Goal: Task Accomplishment & Management: Complete application form

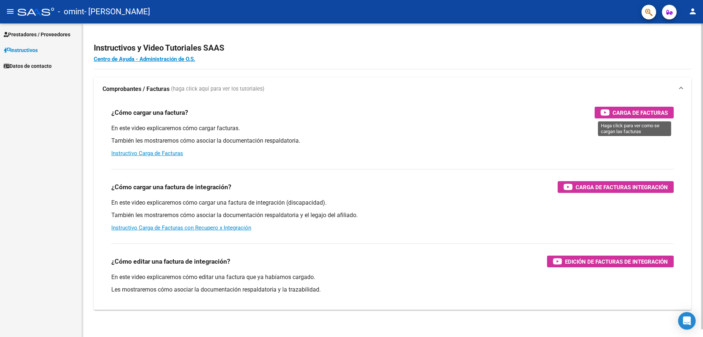
click at [650, 107] on div "Carga de Facturas" at bounding box center [634, 113] width 67 height 12
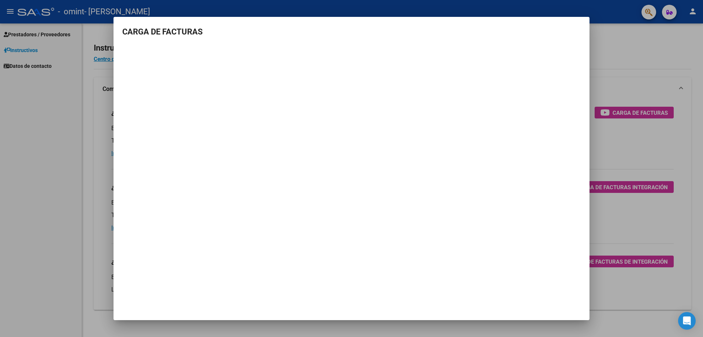
click at [613, 38] on div at bounding box center [351, 168] width 703 height 337
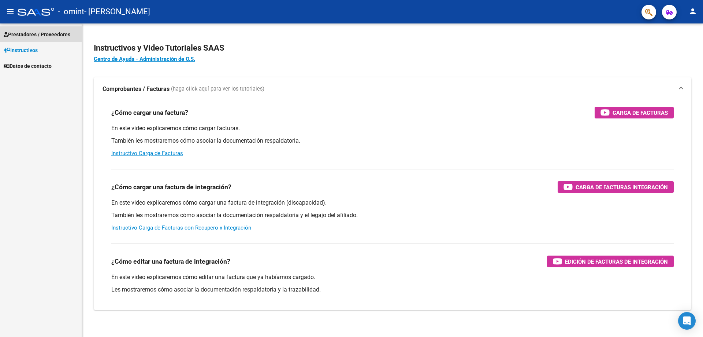
click at [48, 34] on span "Prestadores / Proveedores" at bounding box center [37, 34] width 67 height 8
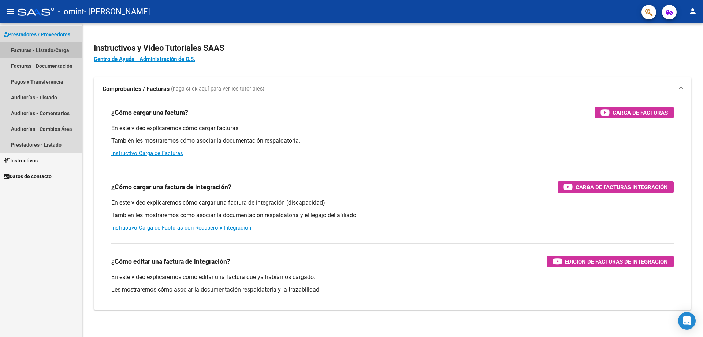
click at [44, 48] on link "Facturas - Listado/Carga" at bounding box center [41, 50] width 82 height 16
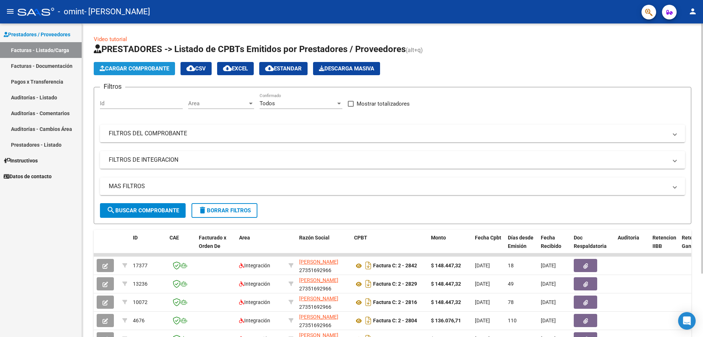
click at [138, 70] on span "Cargar Comprobante" at bounding box center [135, 68] width 70 height 7
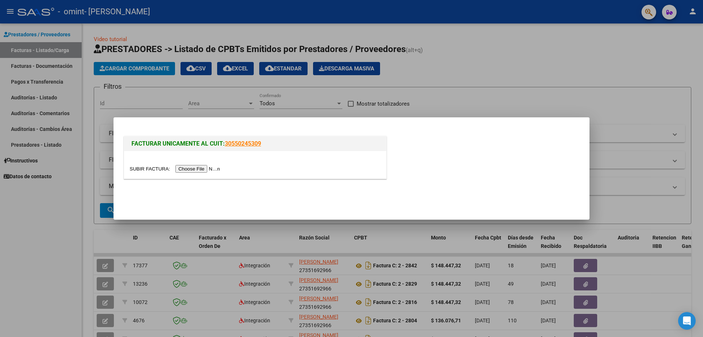
click at [196, 169] on input "file" at bounding box center [176, 169] width 93 height 8
click at [212, 170] on input "file" at bounding box center [176, 169] width 93 height 8
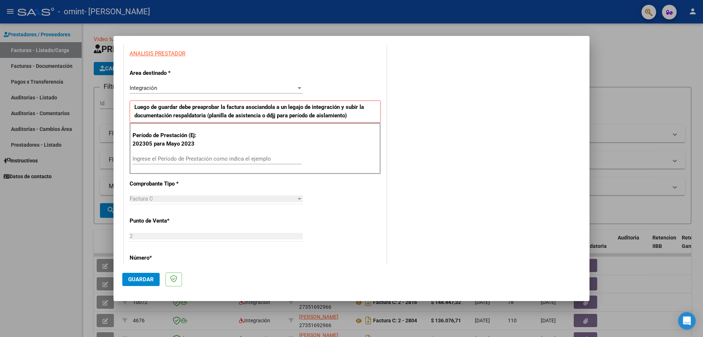
scroll to position [139, 0]
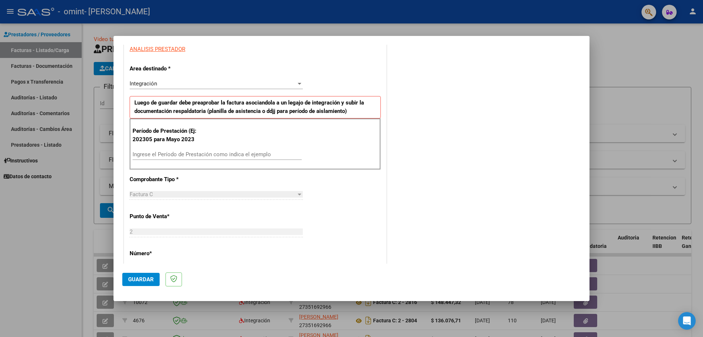
click at [170, 153] on input "Ingrese el Período de Prestación como indica el ejemplo" at bounding box center [217, 154] width 169 height 7
type input "202506"
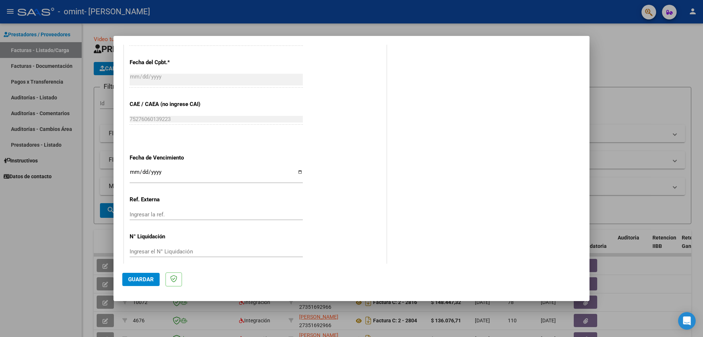
scroll to position [405, 0]
click at [164, 175] on input "Ingresar la fecha" at bounding box center [216, 174] width 173 height 12
click at [298, 170] on input "Ingresar la fecha" at bounding box center [216, 174] width 173 height 12
type input "[DATE]"
click at [144, 279] on span "Guardar" at bounding box center [141, 279] width 26 height 7
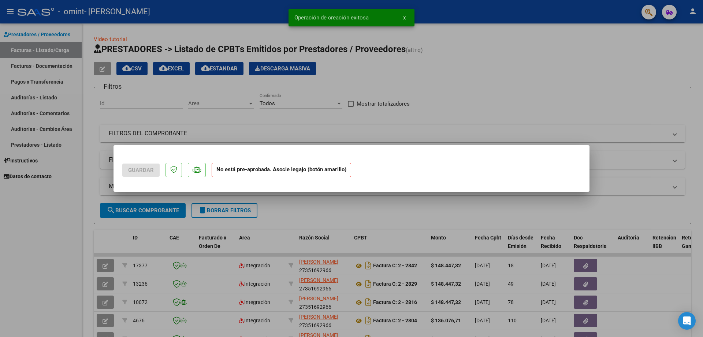
scroll to position [0, 0]
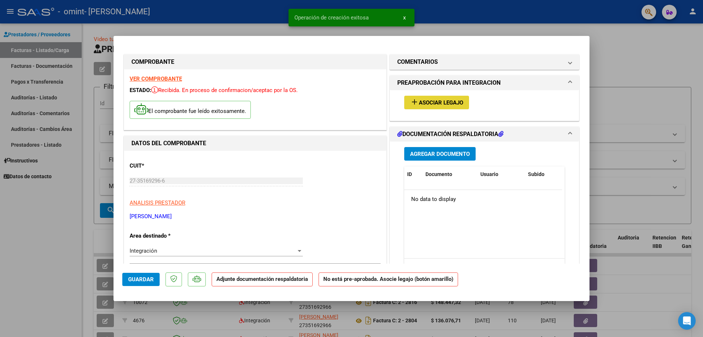
click at [423, 103] on span "Asociar Legajo" at bounding box center [441, 102] width 44 height 7
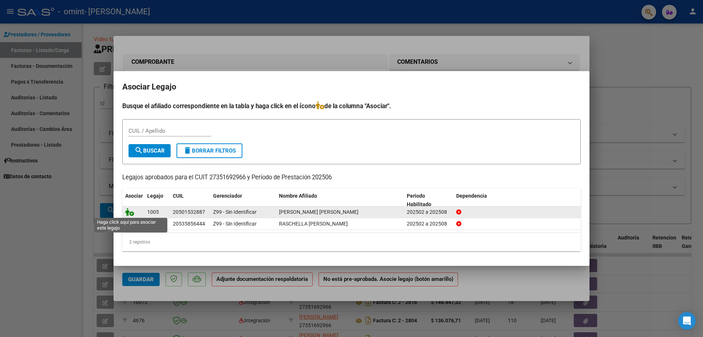
click at [132, 212] on icon at bounding box center [129, 212] width 9 height 8
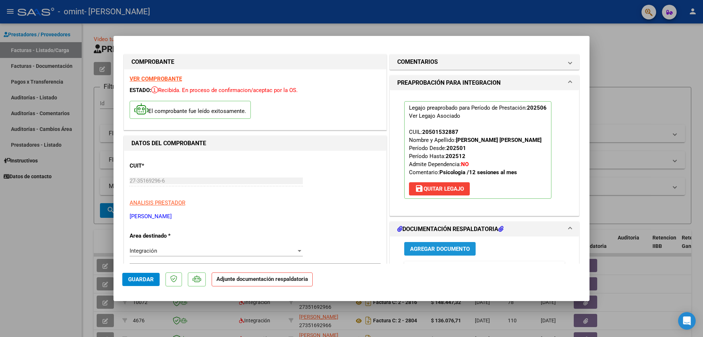
click at [454, 252] on span "Agregar Documento" at bounding box center [440, 248] width 60 height 7
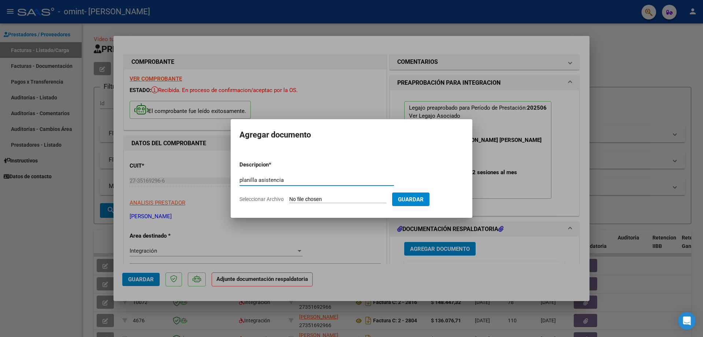
type input "planilla asistencia"
click at [315, 197] on input "Seleccionar Archivo" at bounding box center [337, 199] width 97 height 7
type input "C:\fakepath\[PERSON_NAME].pdf"
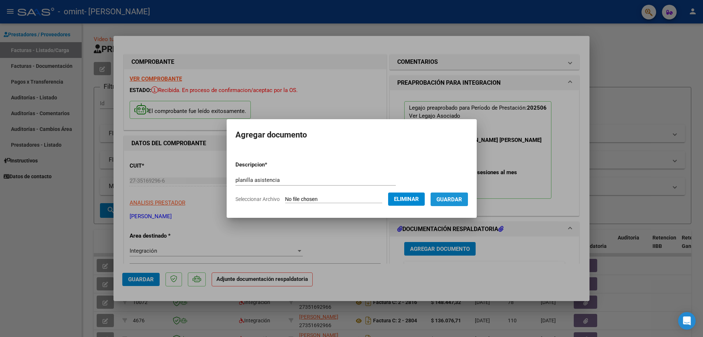
click at [460, 200] on span "Guardar" at bounding box center [449, 199] width 26 height 7
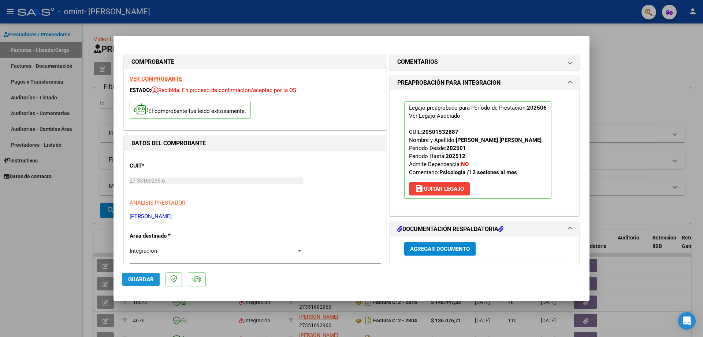
click at [150, 282] on span "Guardar" at bounding box center [141, 279] width 26 height 7
click at [618, 52] on div at bounding box center [351, 168] width 703 height 337
type input "$ 0,00"
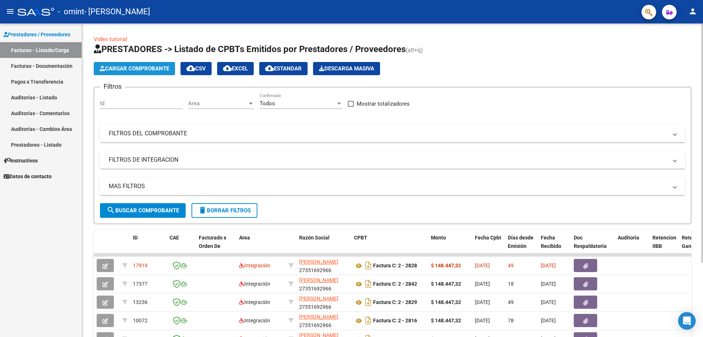
click at [155, 71] on span "Cargar Comprobante" at bounding box center [135, 68] width 70 height 7
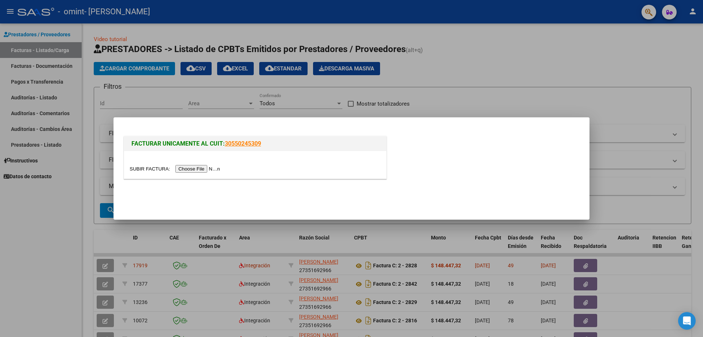
click at [197, 167] on input "file" at bounding box center [176, 169] width 93 height 8
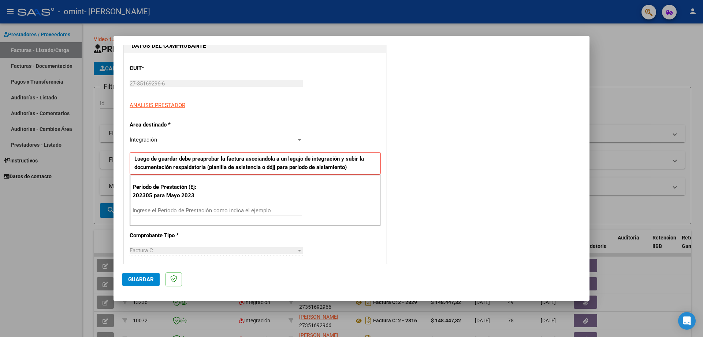
scroll to position [84, 0]
click at [206, 207] on input "Ingrese el Período de Prestación como indica el ejemplo" at bounding box center [217, 209] width 169 height 7
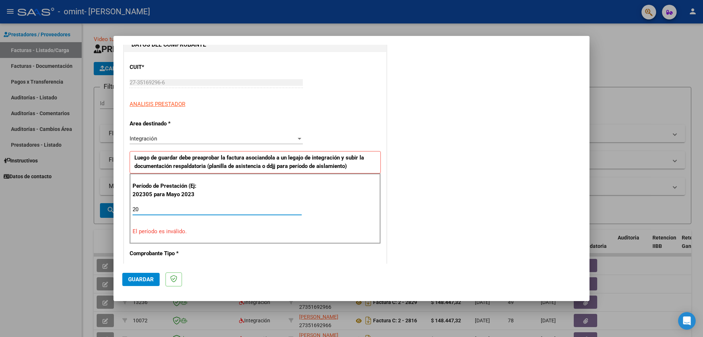
type input "2"
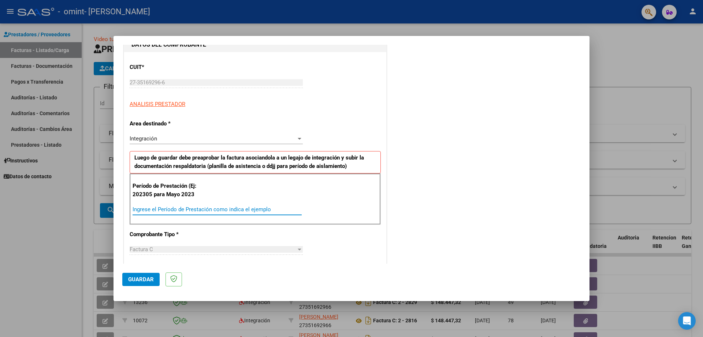
click at [611, 55] on div at bounding box center [351, 168] width 703 height 337
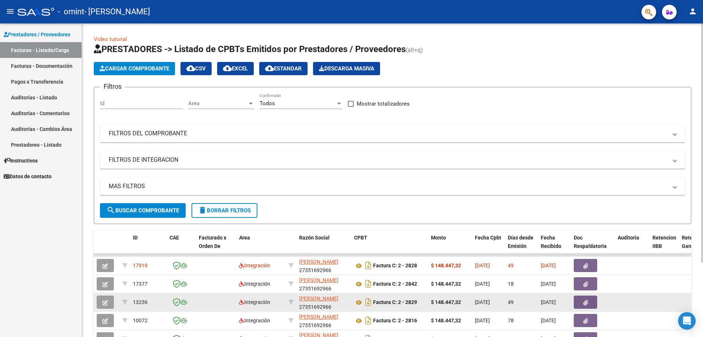
click at [398, 294] on datatable-body-cell "Factura C: 2 - 2829" at bounding box center [389, 302] width 77 height 18
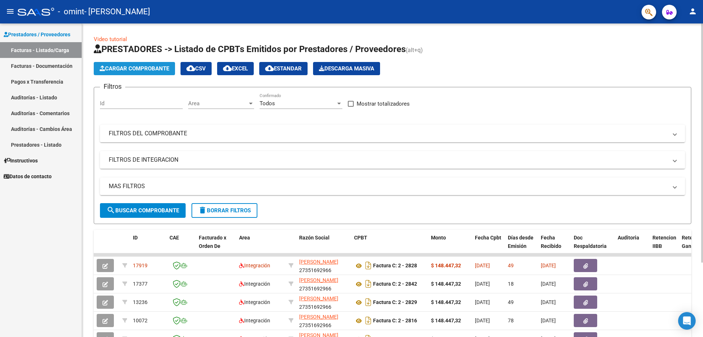
click at [135, 75] on button "Cargar Comprobante" at bounding box center [134, 68] width 81 height 13
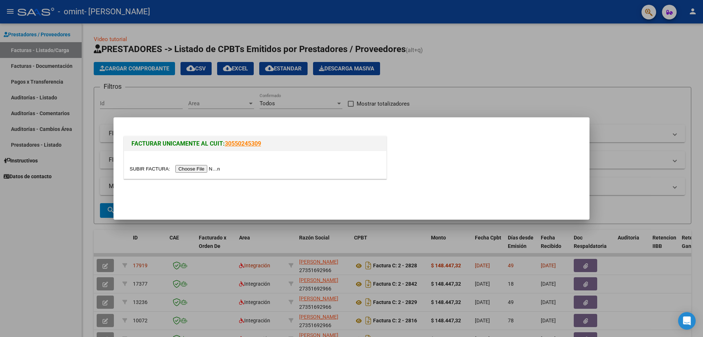
click at [135, 73] on div at bounding box center [351, 168] width 703 height 337
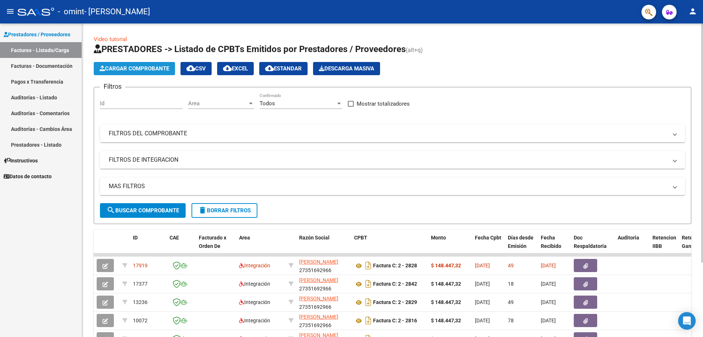
click at [143, 68] on span "Cargar Comprobante" at bounding box center [135, 68] width 70 height 7
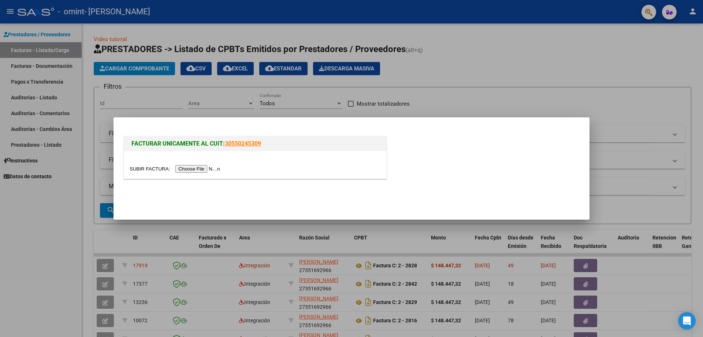
click at [203, 167] on input "file" at bounding box center [176, 169] width 93 height 8
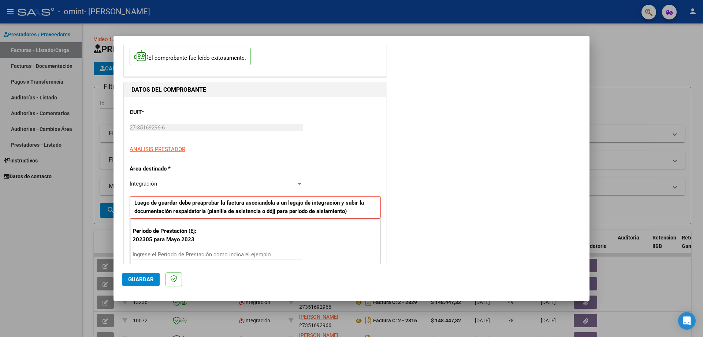
scroll to position [40, 0]
click at [214, 251] on input "Ingrese el Período de Prestación como indica el ejemplo" at bounding box center [217, 253] width 169 height 7
type input "202507"
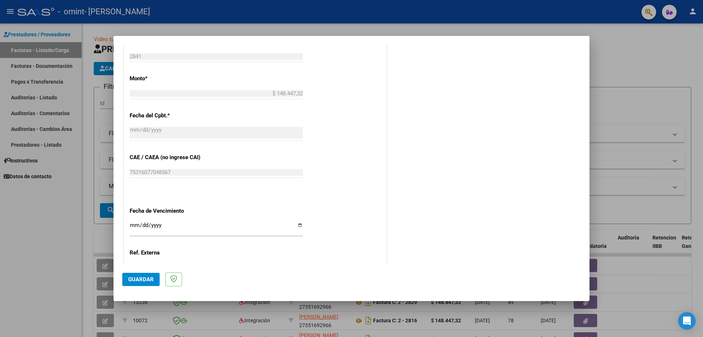
scroll to position [412, 0]
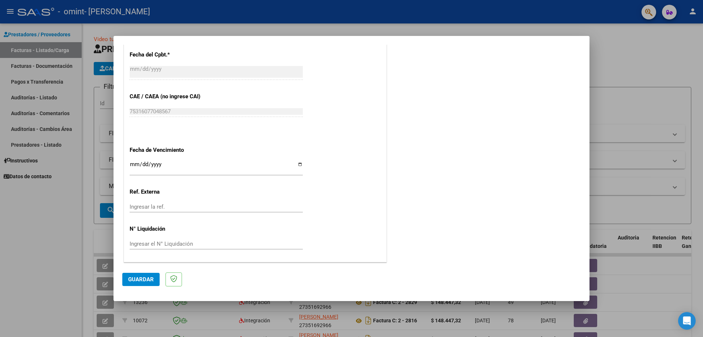
click at [296, 165] on input "Ingresar la fecha" at bounding box center [216, 167] width 173 height 12
type input "[DATE]"
click at [140, 281] on span "Guardar" at bounding box center [141, 279] width 26 height 7
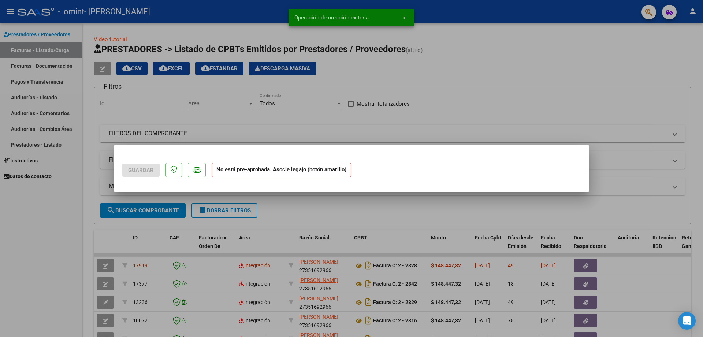
scroll to position [0, 0]
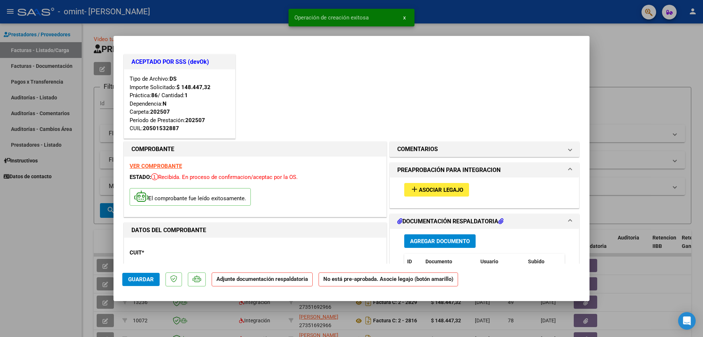
click at [428, 192] on span "Asociar Legajo" at bounding box center [441, 189] width 44 height 7
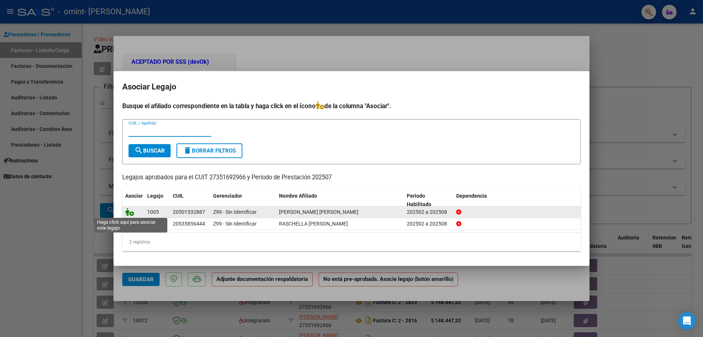
click at [133, 214] on icon at bounding box center [129, 212] width 9 height 8
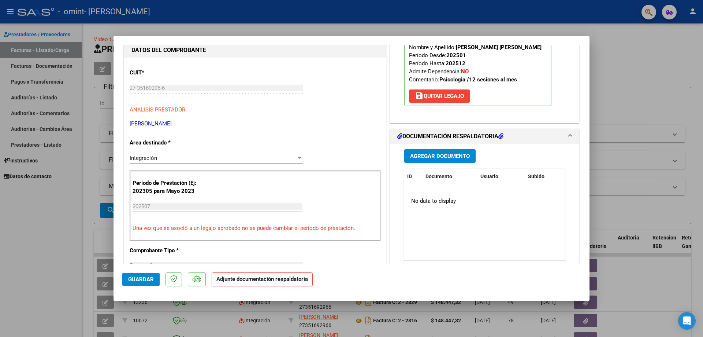
scroll to position [185, 0]
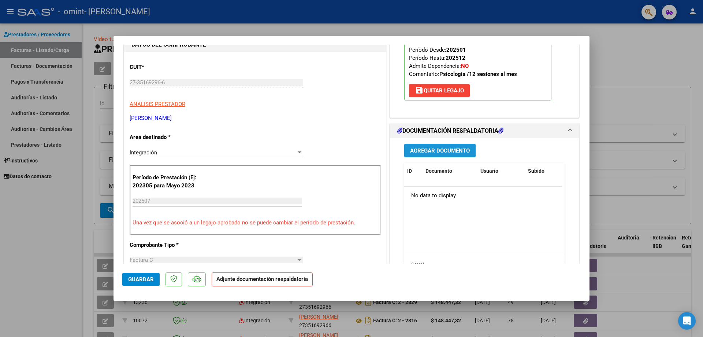
click at [434, 154] on span "Agregar Documento" at bounding box center [440, 150] width 60 height 7
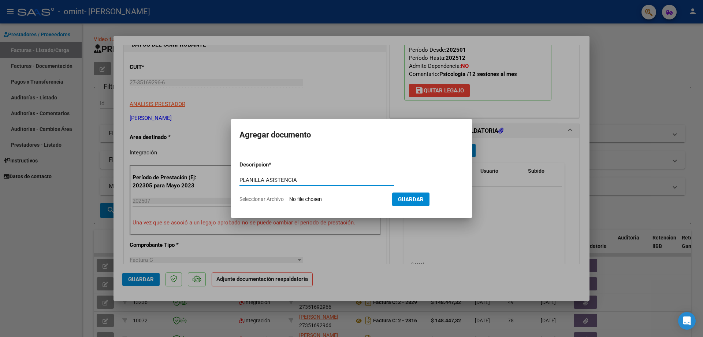
type input "PLANILLA ASISTENCIA"
click at [311, 198] on input "Seleccionar Archivo" at bounding box center [337, 199] width 97 height 7
type input "C:\fakepath\[PERSON_NAME].jpg"
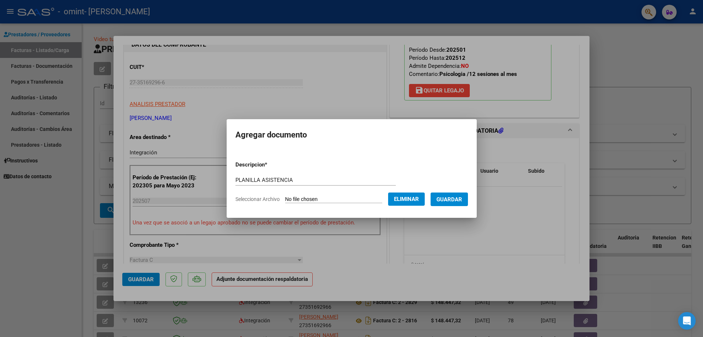
click at [457, 202] on span "Guardar" at bounding box center [449, 199] width 26 height 7
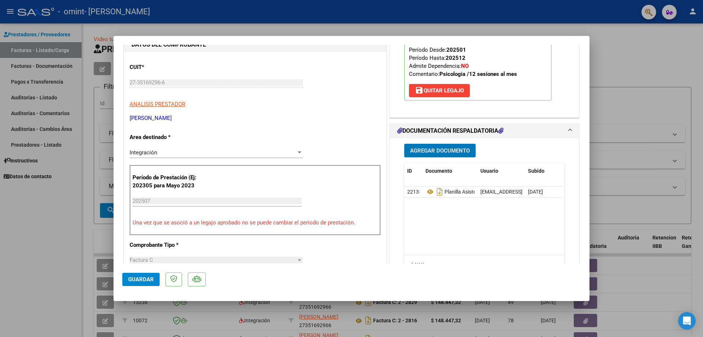
click at [130, 280] on span "Guardar" at bounding box center [141, 279] width 26 height 7
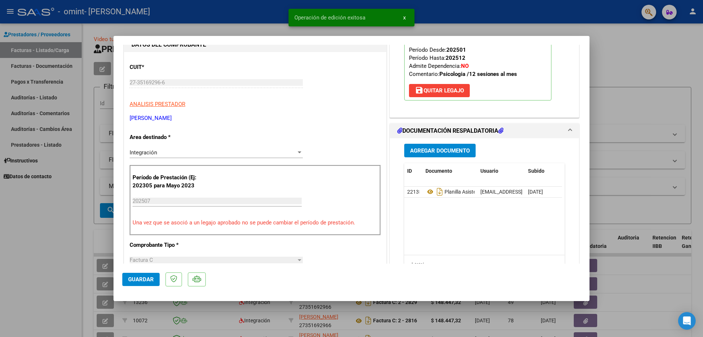
click at [626, 46] on div at bounding box center [351, 168] width 703 height 337
type input "$ 0,00"
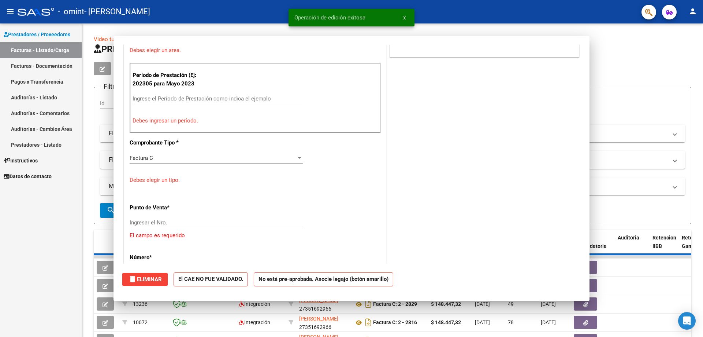
scroll to position [76, 0]
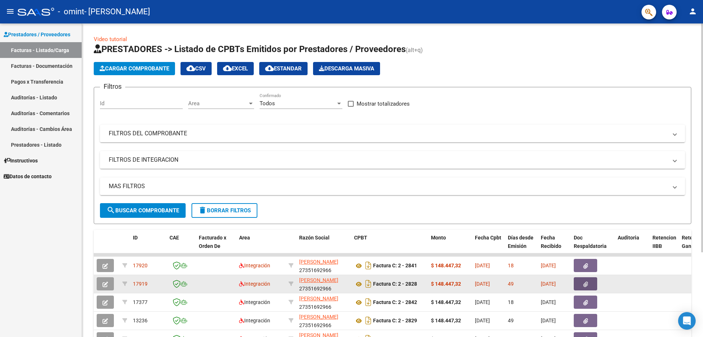
drag, startPoint x: 587, startPoint y: 281, endPoint x: 590, endPoint y: 286, distance: 5.9
click at [590, 286] on button "button" at bounding box center [585, 283] width 23 height 13
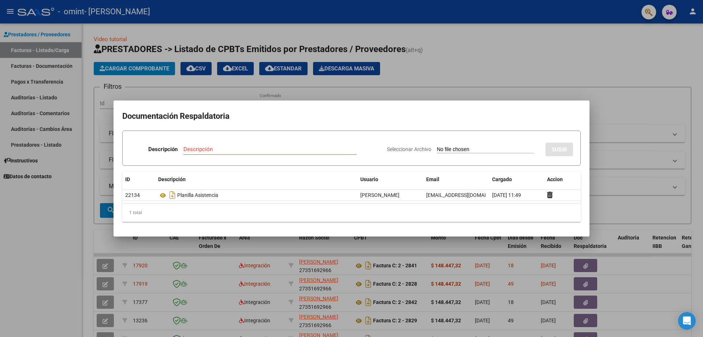
click at [580, 82] on div at bounding box center [351, 168] width 703 height 337
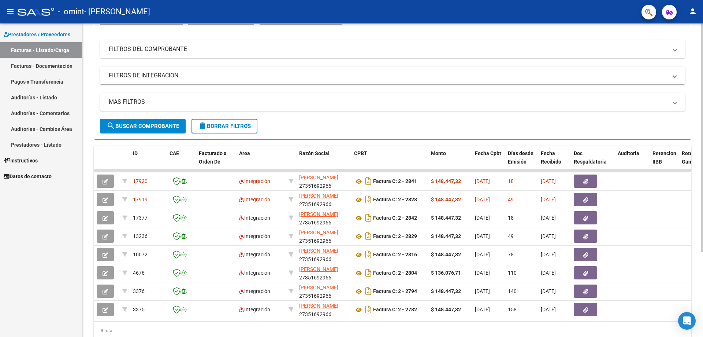
click at [702, 116] on div at bounding box center [702, 202] width 2 height 228
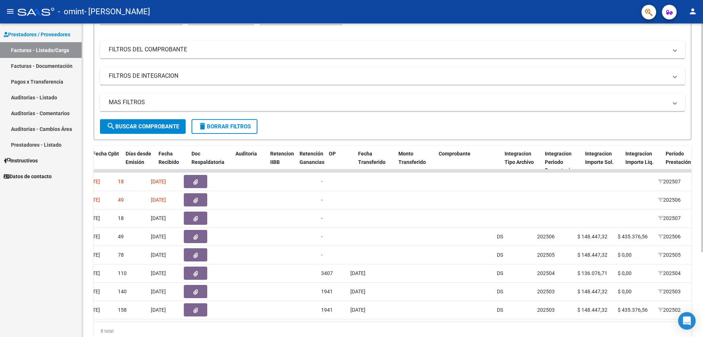
scroll to position [0, 0]
